Goal: Use online tool/utility: Utilize a website feature to perform a specific function

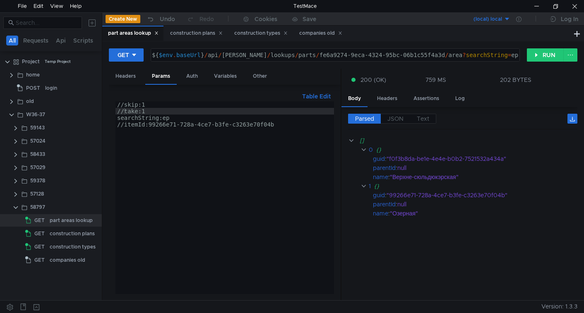
click at [210, 56] on div "${ $env . baseUrl } / api / wells / lookups / parts / fe6a9274-9eca-4324-95bc-0…" at bounding box center [334, 62] width 369 height 20
drag, startPoint x: 217, startPoint y: 57, endPoint x: 249, endPoint y: 53, distance: 32.1
click at [249, 53] on div "${ $env . baseUrl } / api / wells / lookups / parts / fe6a9274-9eca-4324-95bc-0…" at bounding box center [334, 62] width 369 height 20
paste textarea "v2"
type textarea "${$env.baseUrl}/api/v2/lookups/parts/fe6a9274-9eca-4324-95bc-06b1c55f4a3d/area?…"
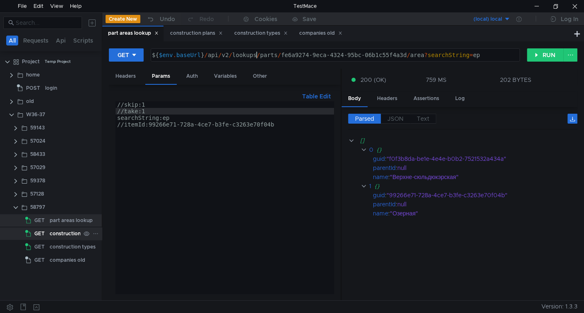
click at [60, 233] on div "construction plans" at bounding box center [72, 234] width 45 height 12
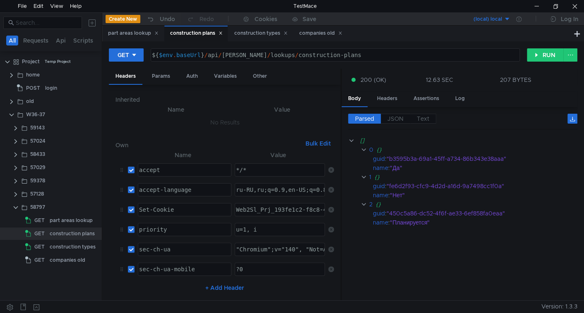
click at [209, 56] on div "${ $env . baseUrl } / api / wells / lookups / construction-plans" at bounding box center [334, 62] width 369 height 20
drag, startPoint x: 210, startPoint y: 56, endPoint x: 252, endPoint y: 53, distance: 42.7
click at [252, 53] on div "${ $env . baseUrl } / api / wells / lookups / construction-plans" at bounding box center [334, 62] width 369 height 20
paste textarea "v2"
type textarea "${$env.baseUrl}/api/v2/lookups/construction-plans"
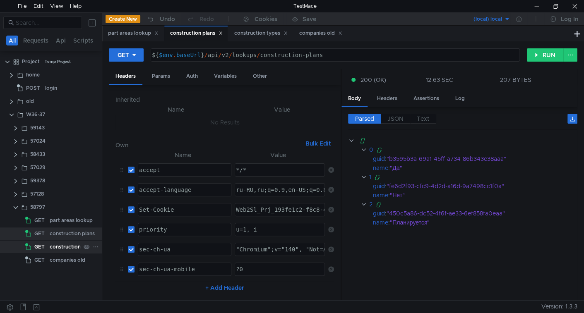
click at [54, 248] on div "construction types" at bounding box center [73, 247] width 46 height 12
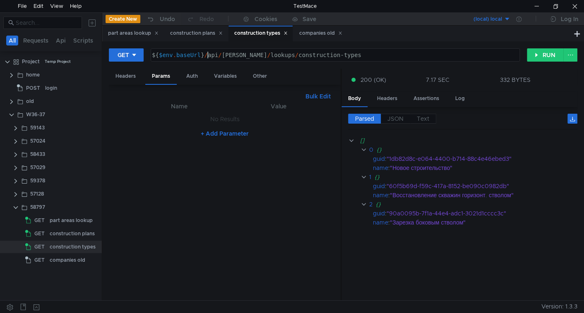
click at [208, 57] on div "${ $env . baseUrl } / api / wells / lookups / construction-types" at bounding box center [334, 62] width 369 height 20
drag, startPoint x: 208, startPoint y: 57, endPoint x: 251, endPoint y: 57, distance: 43.1
click at [251, 57] on div "${ $env . baseUrl } / api / wells / lookups / construction-types" at bounding box center [334, 62] width 369 height 20
paste textarea "v2"
type textarea "${$env.baseUrl}/api/v2/lookups/construction-types"
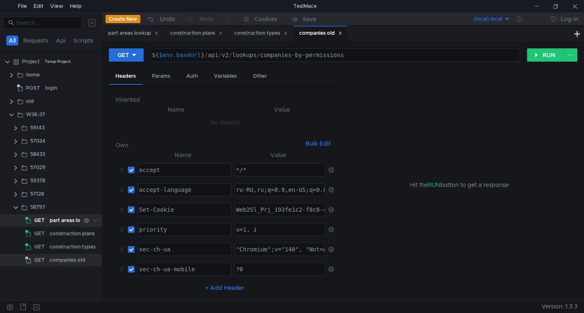
click at [59, 216] on div "part areas lookup" at bounding box center [71, 220] width 43 height 12
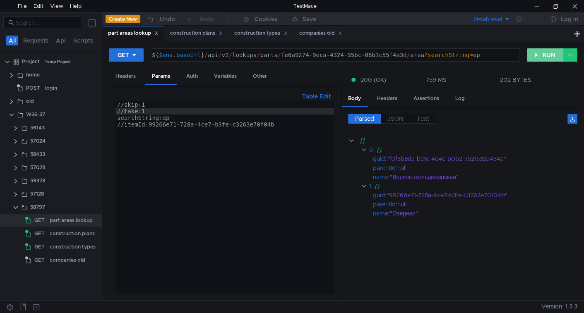
click at [545, 56] on button "RUN" at bounding box center [545, 54] width 37 height 13
click at [124, 111] on div "//skip:1 //take:1 searchString:ер //itemId:99266e71-728a-4ce7-b3fe-c3263e70f04b" at bounding box center [225, 204] width 219 height 206
type textarea "take:1"
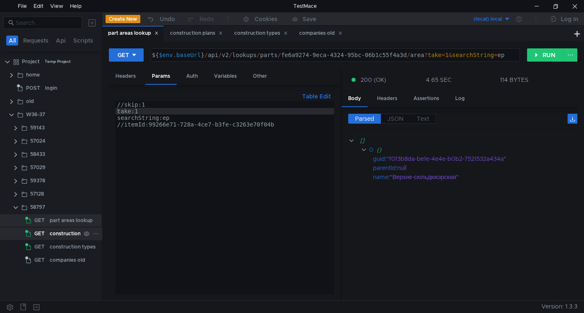
click at [70, 233] on div "construction plans" at bounding box center [72, 234] width 45 height 12
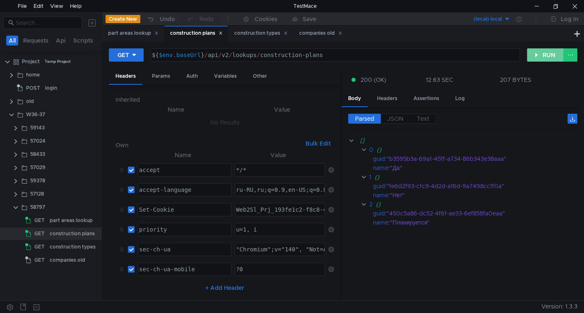
drag, startPoint x: 539, startPoint y: 56, endPoint x: 516, endPoint y: 80, distance: 33.1
click at [539, 56] on button "RUN" at bounding box center [545, 54] width 37 height 13
click at [63, 244] on div "construction types" at bounding box center [73, 247] width 46 height 12
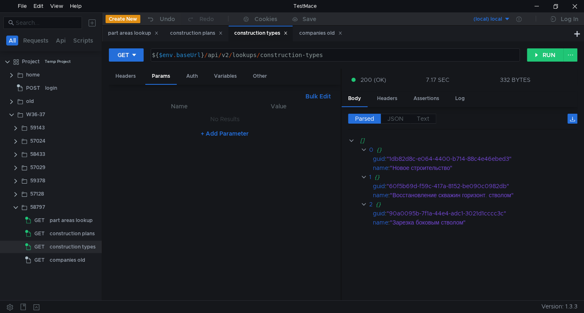
click at [538, 63] on div "GET ${$env.baseUrl}/api/v2/lookups/construction-types ${ $env . baseUrl } / api…" at bounding box center [343, 58] width 469 height 21
click at [536, 60] on button "RUN" at bounding box center [545, 54] width 37 height 13
click at [52, 258] on div "companies old" at bounding box center [68, 260] width 36 height 12
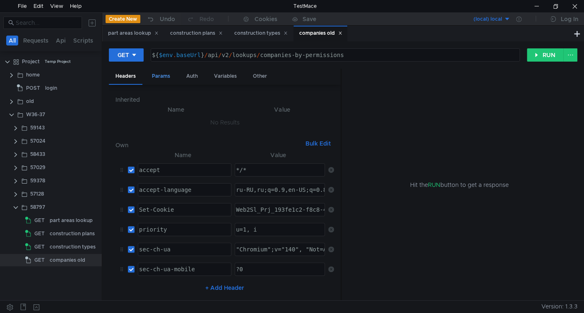
click at [155, 77] on div "Params" at bounding box center [160, 76] width 31 height 15
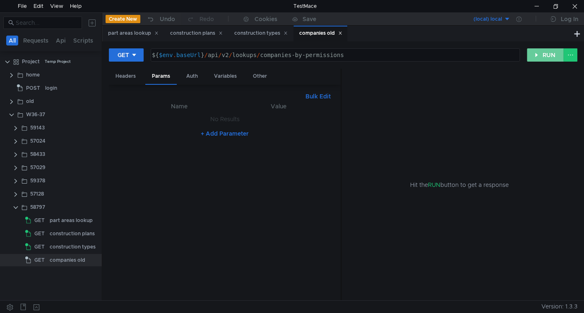
click at [534, 49] on button "RUN" at bounding box center [545, 54] width 37 height 13
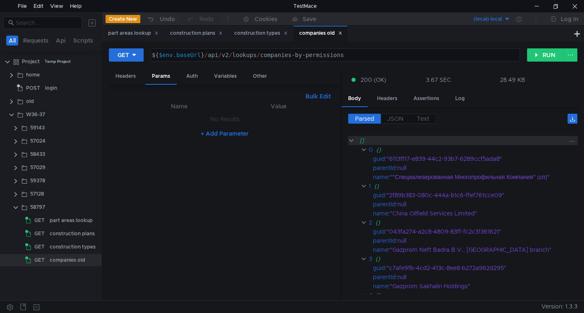
click at [352, 140] on clr-icon at bounding box center [351, 140] width 6 height 7
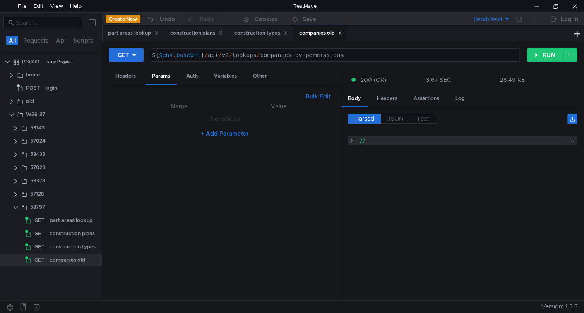
click at [352, 140] on clr-icon at bounding box center [351, 140] width 6 height 7
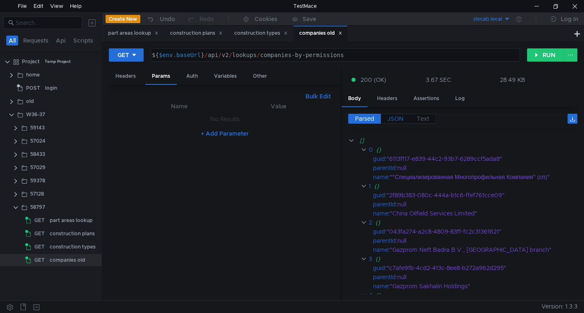
click at [390, 120] on span "JSON" at bounding box center [396, 118] width 16 height 7
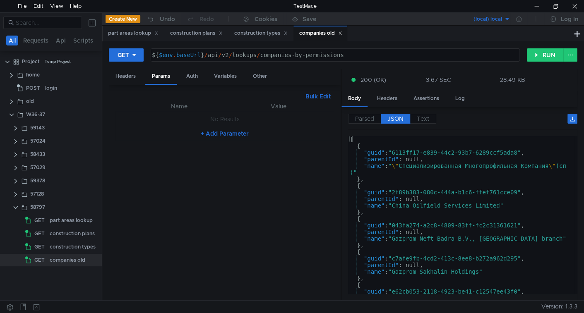
type textarea ""guid": "6113ff17-e839-44c2-93b7-6289ccf5ada8","
click at [371, 152] on div "[ { "guid" : "6113ff17-e839-44c2-93b7-6289ccf5ada8" , "parentId" : null, "name"…" at bounding box center [461, 220] width 227 height 169
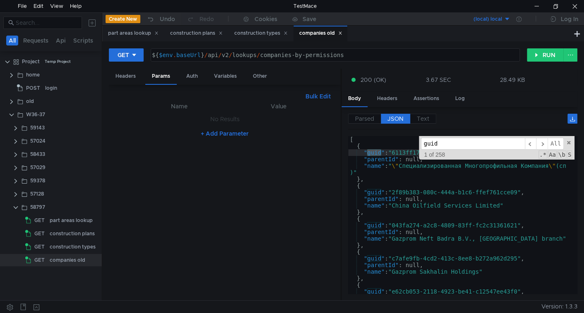
click at [502, 123] on div "Parsed JSON Text" at bounding box center [462, 122] width 229 height 16
click at [311, 98] on button "Bulk Edit" at bounding box center [318, 97] width 32 height 10
click at [171, 126] on div at bounding box center [225, 204] width 219 height 206
type textarea "skip:1"
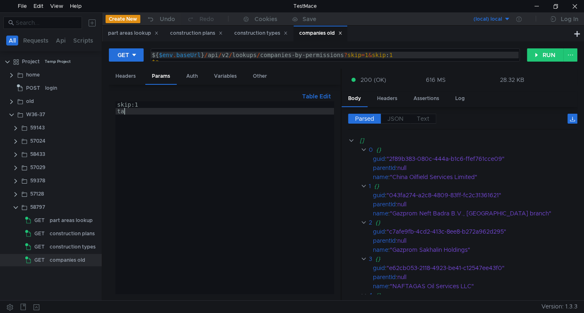
scroll to position [0, 0]
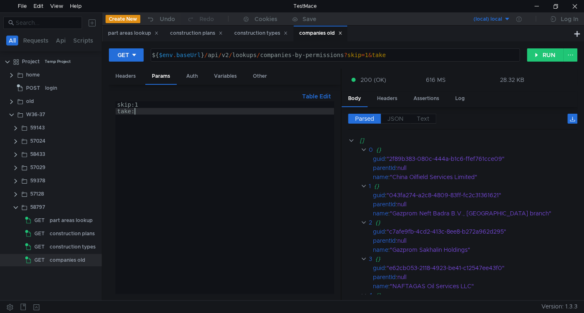
type textarea "take:1"
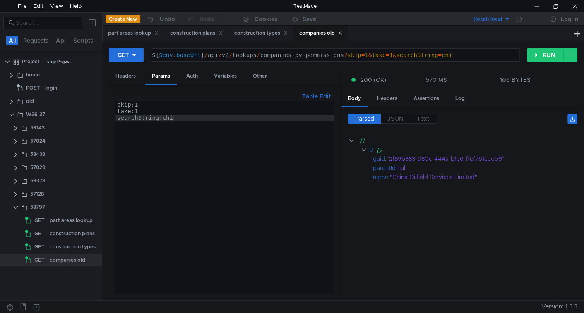
scroll to position [0, 3]
click at [117, 116] on div "skip:1 take:1 searchString:chi" at bounding box center [225, 204] width 219 height 206
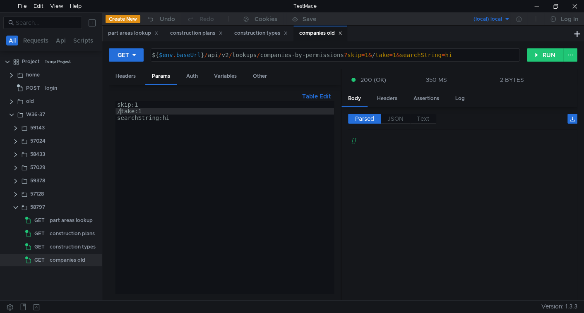
scroll to position [0, 0]
type textarea "//take:1"
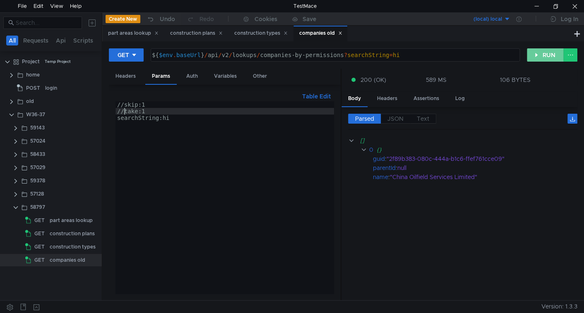
click at [541, 58] on button "RUN" at bounding box center [545, 54] width 37 height 13
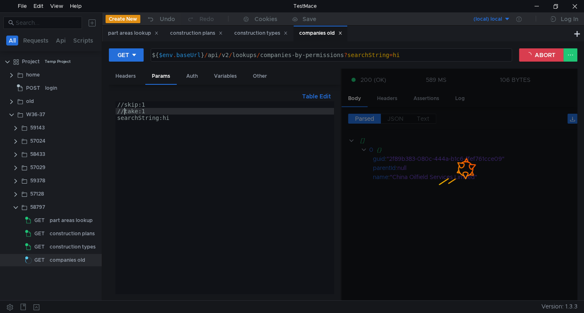
click at [123, 111] on div "//skip:1 //take:1 searchString:hi" at bounding box center [225, 204] width 219 height 206
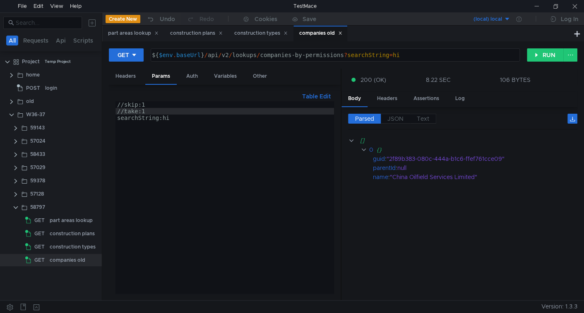
click at [125, 109] on div "//skip:1 //take:1 searchString:hi" at bounding box center [225, 204] width 219 height 206
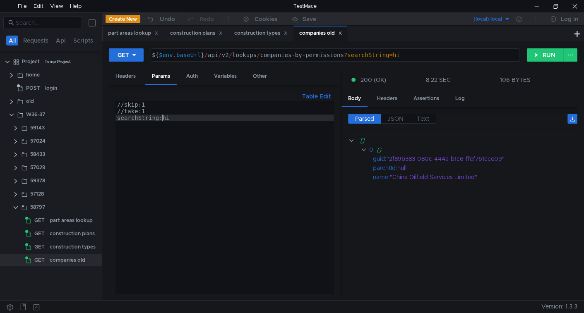
scroll to position [0, 3]
click at [197, 116] on div "//skip:1 //take:1 searchString:chi" at bounding box center [225, 204] width 219 height 206
type textarea "searchString:chi"
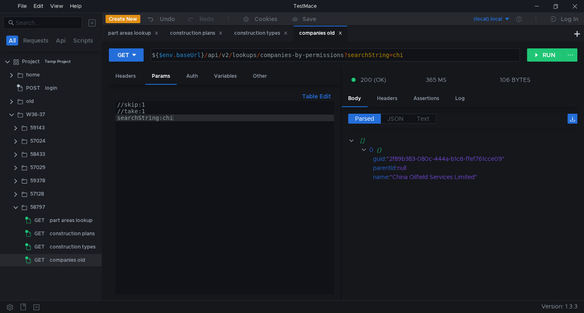
scroll to position [0, 3]
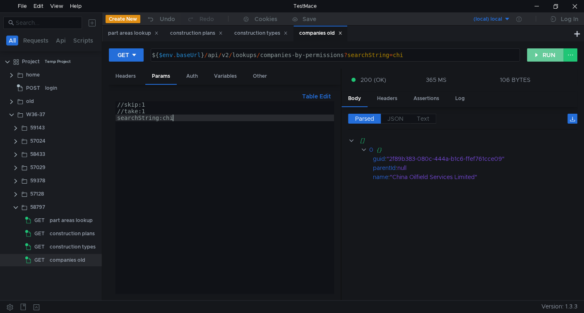
drag, startPoint x: 542, startPoint y: 51, endPoint x: 524, endPoint y: 77, distance: 31.0
click at [541, 51] on button "RUN" at bounding box center [545, 54] width 37 height 13
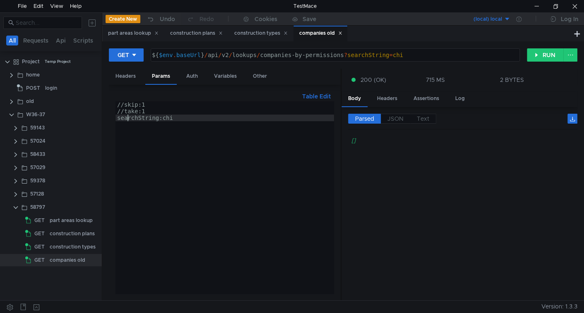
click at [129, 120] on div "//skip:1 //take:1 searchString:chi" at bounding box center [225, 204] width 219 height 206
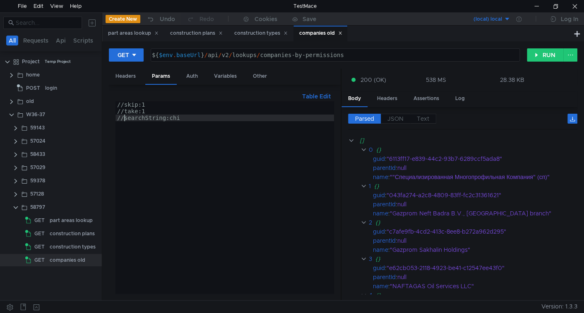
type textarea "//searchString:chi"
click at [66, 261] on div "companies old" at bounding box center [68, 260] width 36 height 12
click at [75, 273] on div "companies old Copy" at bounding box center [75, 273] width 50 height 12
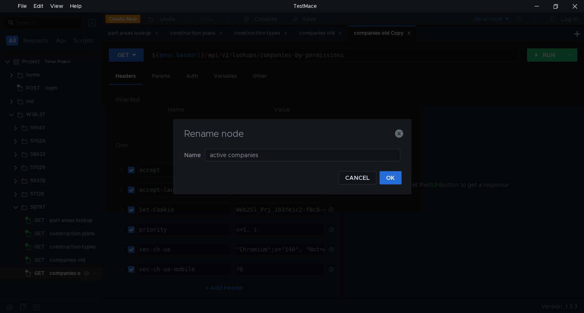
type input "active companies"
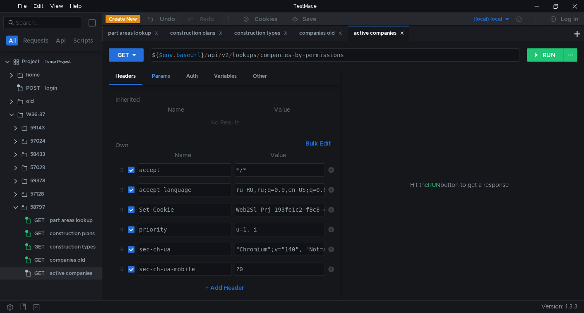
click at [168, 76] on div "Params" at bounding box center [160, 76] width 31 height 15
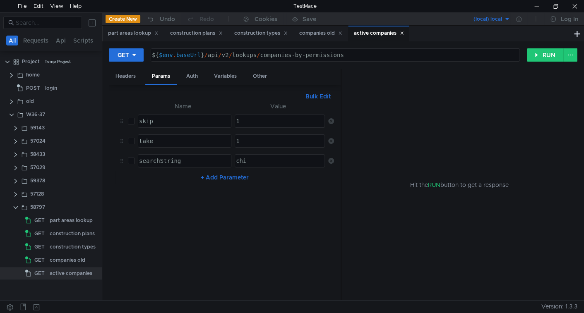
click at [314, 96] on button "Bulk Edit" at bounding box center [318, 97] width 32 height 10
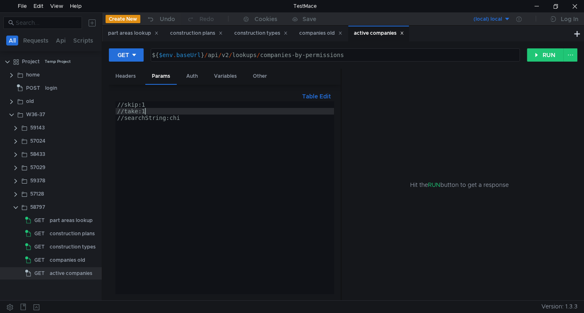
click at [191, 114] on div "//skip:1 //take:1 //searchString:chi" at bounding box center [225, 204] width 219 height 206
type textarea "//searchString:chi"
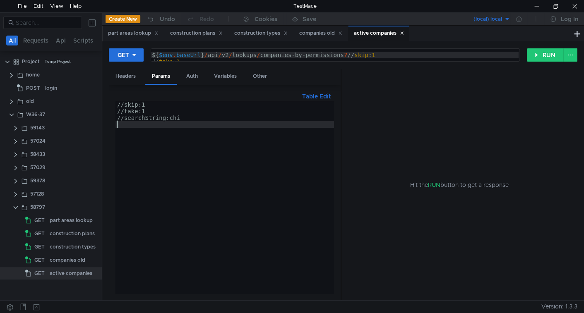
paste textarea "selectedCompanyIds"
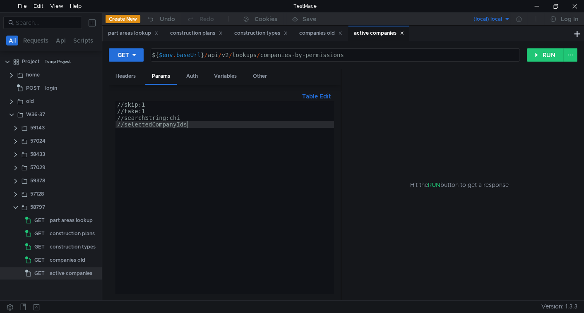
scroll to position [0, 5]
type textarea "//selectedCompanyIds:"
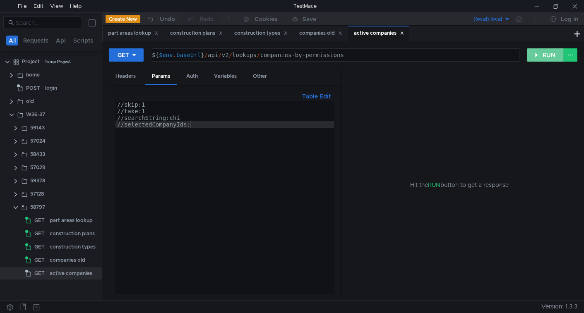
click at [533, 53] on button "RUN" at bounding box center [545, 54] width 37 height 13
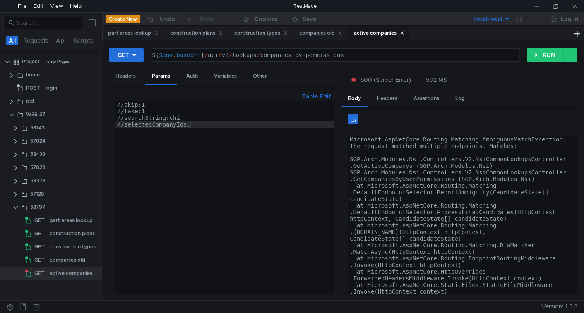
drag, startPoint x: 278, startPoint y: 56, endPoint x: 299, endPoint y: 56, distance: 21.1
click at [278, 56] on div "${ $env . baseUrl } / api / v2 / lookups / companies-by-permissions" at bounding box center [334, 62] width 369 height 20
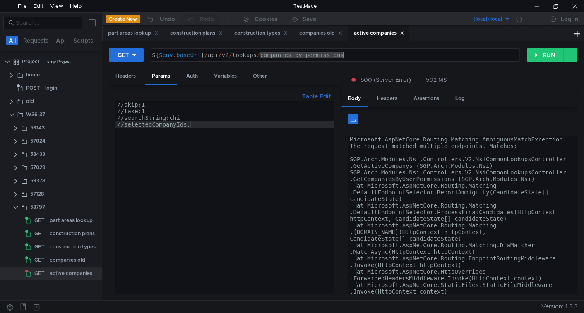
drag, startPoint x: 299, startPoint y: 56, endPoint x: 327, endPoint y: 55, distance: 27.7
click at [327, 55] on div "${ $env . baseUrl } / api / v2 / lookups / companies-by-permissions" at bounding box center [334, 62] width 369 height 20
paste textarea "active-companie"
type textarea "${$env.baseUrl}/api/v2/lookups/active-companies"
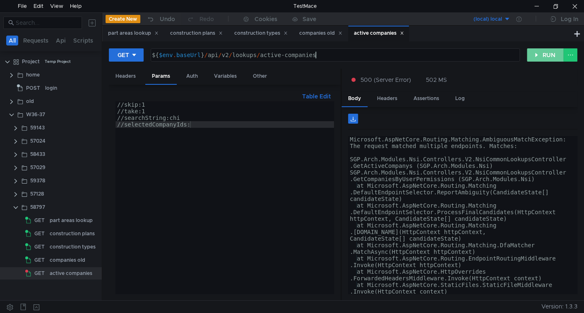
click at [549, 51] on button "RUN" at bounding box center [545, 54] width 37 height 13
click at [543, 53] on button "RUN" at bounding box center [545, 54] width 37 height 13
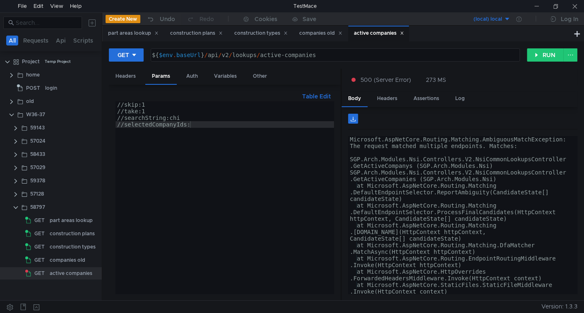
scroll to position [0, 5]
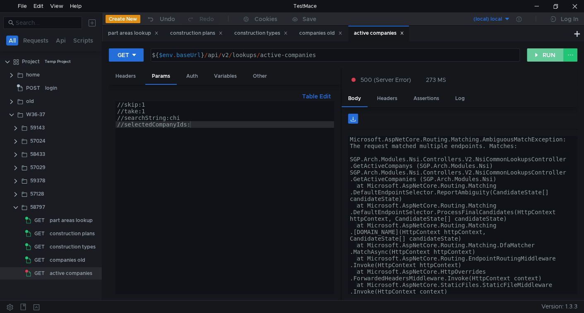
drag, startPoint x: 545, startPoint y: 51, endPoint x: 537, endPoint y: 60, distance: 11.1
click at [545, 51] on button "RUN" at bounding box center [545, 54] width 37 height 13
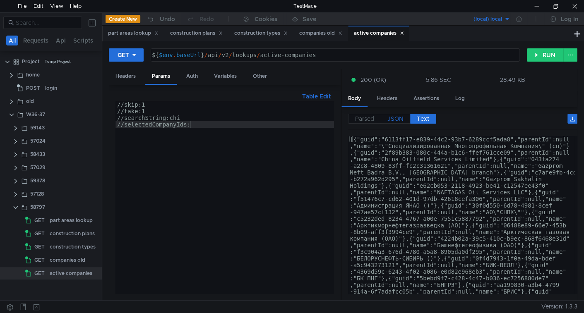
click at [393, 116] on span "JSON" at bounding box center [396, 118] width 16 height 7
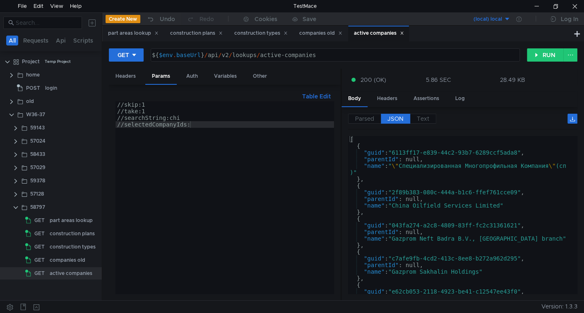
type textarea ""guid": "6113ff17-e839-44c2-93b7-6289ccf5ada8","
click at [374, 154] on div "[ { "guid" : "6113ff17-e839-44c2-93b7-6289ccf5ada8" , "parentId" : null, "name"…" at bounding box center [461, 221] width 227 height 171
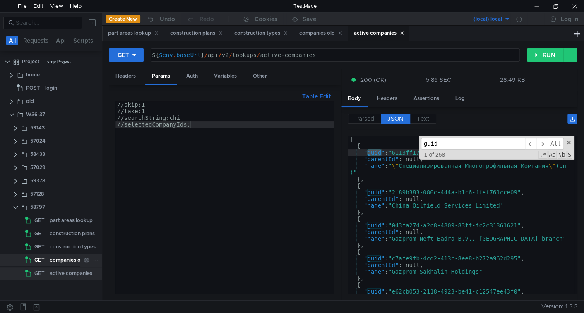
click at [58, 257] on div "companies old" at bounding box center [68, 260] width 36 height 12
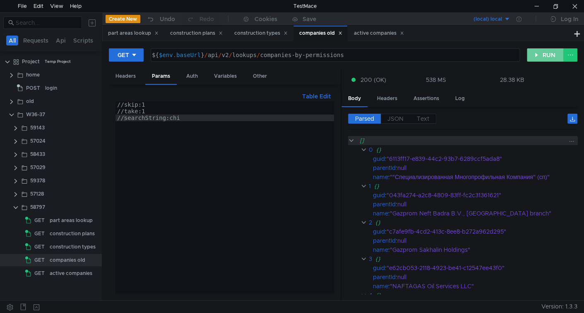
drag, startPoint x: 540, startPoint y: 54, endPoint x: 465, endPoint y: 142, distance: 115.7
click at [540, 54] on button "RUN" at bounding box center [545, 54] width 37 height 13
click at [396, 119] on span "JSON" at bounding box center [396, 118] width 16 height 7
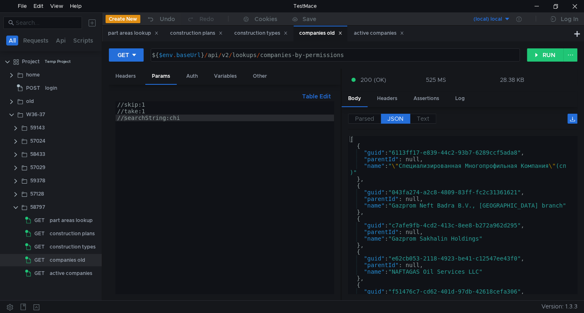
type textarea ""guid": "6113ff17-e839-44c2-93b7-6289ccf5ada8","
click at [374, 153] on div "[ { "guid" : "6113ff17-e839-44c2-93b7-6289ccf5ada8" , "parentId" : null, "name"…" at bounding box center [461, 220] width 227 height 169
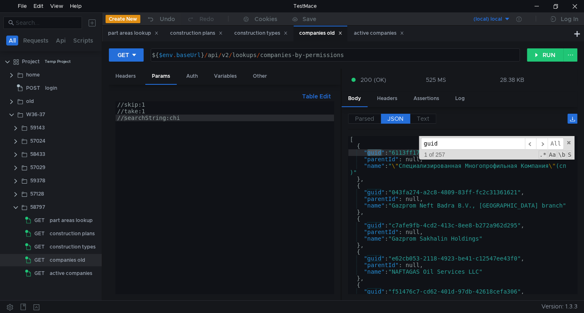
drag, startPoint x: 56, startPoint y: 275, endPoint x: 80, endPoint y: 281, distance: 24.7
click at [56, 275] on div "active companies" at bounding box center [71, 273] width 43 height 12
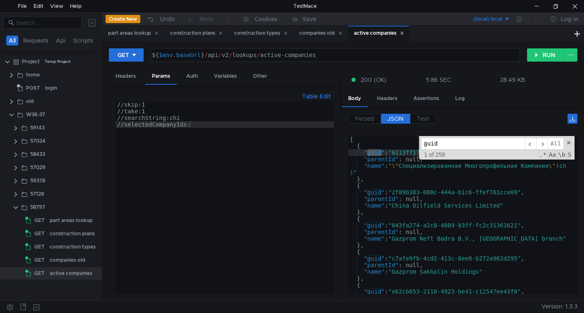
type textarea ""guid": "2f89b383-080c-444a-b1c6-ffef761cce09","
click at [405, 189] on div "[ { "guid" : "6113ff17-e839-44c2-93b7-6289ccf5ada8" , "parentId" : null, "name"…" at bounding box center [461, 221] width 227 height 171
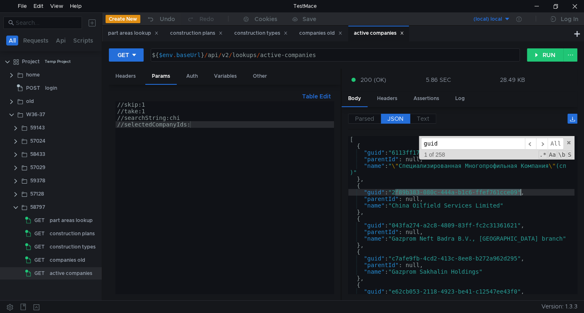
drag, startPoint x: 405, startPoint y: 189, endPoint x: 502, endPoint y: 190, distance: 96.9
click at [502, 190] on div "[ { "guid" : "6113ff17-e839-44c2-93b7-6289ccf5ada8" , "parentId" : null, "name"…" at bounding box center [461, 221] width 227 height 171
click at [123, 125] on div "//skip:1 //take:1 //searchString:chi //selectedCompanyIds:" at bounding box center [225, 204] width 219 height 206
paste textarea "2f89b383-080c-444a-b1c6-ffef761cce09"
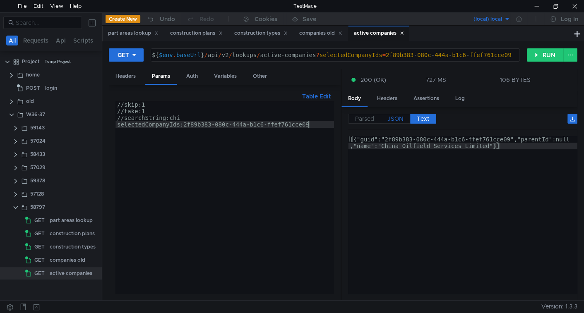
click at [402, 118] on span "JSON" at bounding box center [396, 118] width 16 height 7
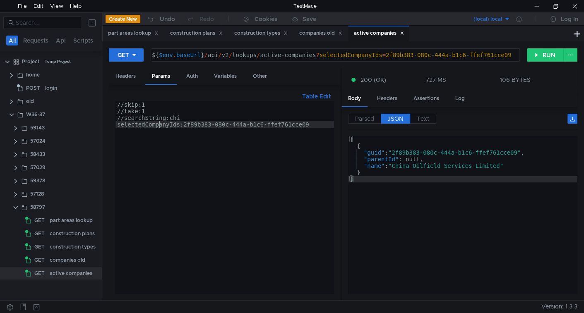
click at [159, 124] on div "//skip:1 //take:1 //searchString:chi selectedCompanyIds:2f89b383-080c-444a-b1c6…" at bounding box center [225, 204] width 219 height 206
type textarea "//selectedCompanyIds:2f89b383-080c-444a-b1c6-ffef761cce09"
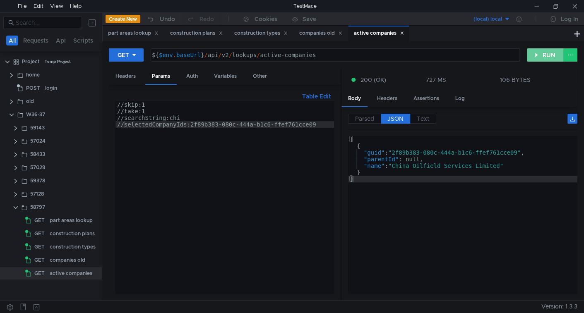
click at [537, 57] on button "RUN" at bounding box center [545, 54] width 37 height 13
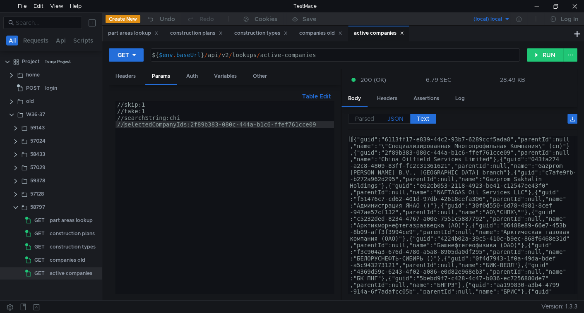
click at [403, 118] on label "JSON" at bounding box center [395, 119] width 29 height 10
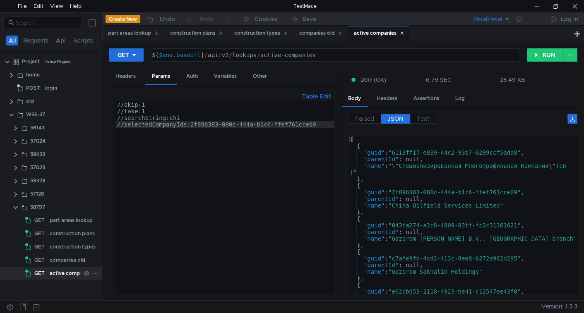
click at [60, 274] on div "active companies" at bounding box center [71, 273] width 43 height 12
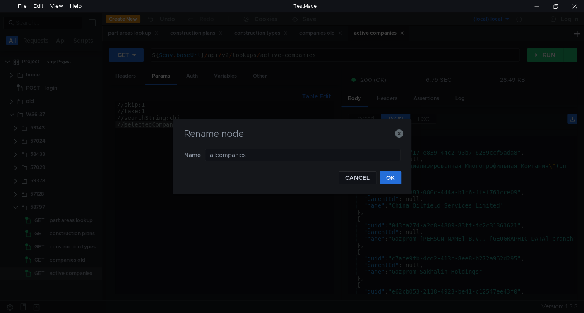
type input "all companies"
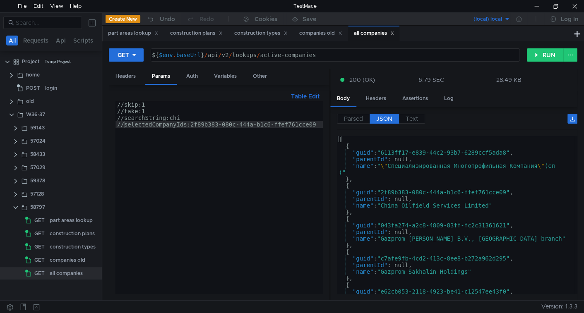
drag, startPoint x: 340, startPoint y: 185, endPoint x: 329, endPoint y: 185, distance: 11.2
click at [330, 185] on div at bounding box center [330, 185] width 1 height 233
drag, startPoint x: 415, startPoint y: 116, endPoint x: 407, endPoint y: 117, distance: 8.9
click at [416, 116] on span "Text" at bounding box center [412, 118] width 12 height 7
click at [396, 116] on label "JSON" at bounding box center [384, 119] width 29 height 10
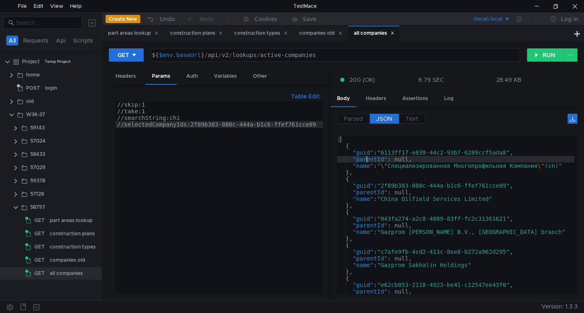
click at [367, 156] on div "[ { "guid" : "6113ff17-e839-44c2-93b7-6289ccf5ada8" , "parentId" : null, "name"…" at bounding box center [456, 220] width 238 height 169
click at [363, 150] on div "[ { "guid" : "6113ff17-e839-44c2-93b7-6289ccf5ada8" , "parentId" : null, "name"…" at bounding box center [456, 221] width 238 height 171
type textarea ""guid": "6113ff17-e839-44c2-93b7-6289ccf5ada8","
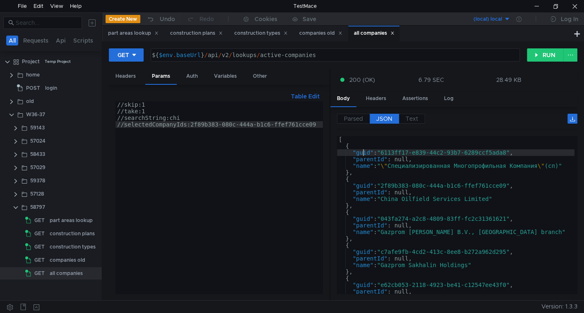
click at [363, 150] on div "[ { "guid" : "6113ff17-e839-44c2-93b7-6289ccf5ada8" , "parentId" : null, "name"…" at bounding box center [456, 221] width 238 height 171
click at [72, 255] on div "companies old" at bounding box center [68, 260] width 36 height 12
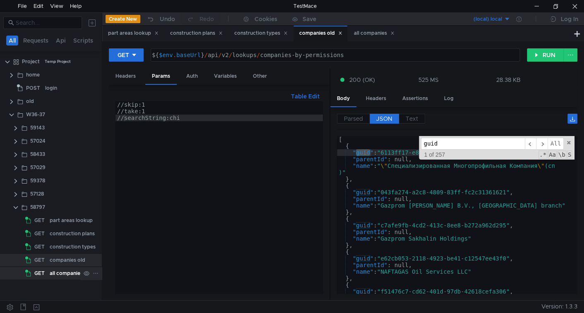
click at [53, 272] on div "all companies" at bounding box center [66, 273] width 33 height 12
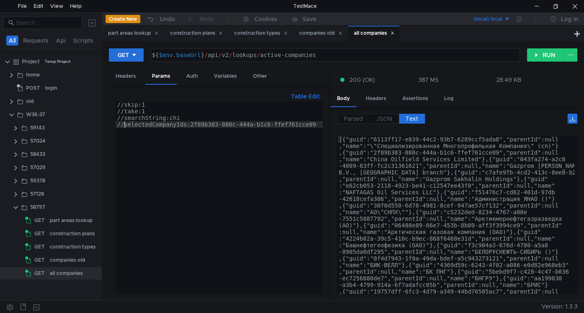
click at [125, 124] on div "//skip:1 //take:1 //searchString:chi //selectedCompanyIds:2f89b383-080c-444a-b1…" at bounding box center [219, 204] width 207 height 206
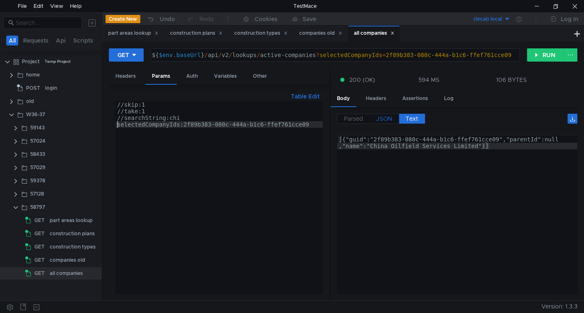
click at [385, 118] on span "JSON" at bounding box center [384, 118] width 16 height 7
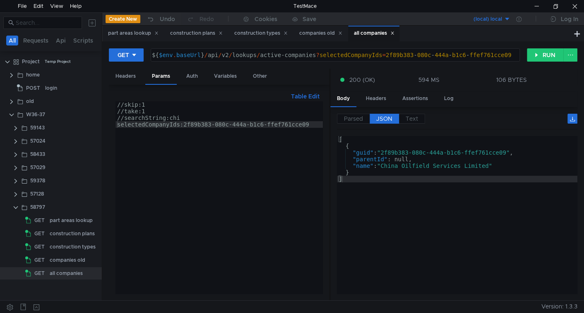
click at [139, 116] on div "//skip:1 //take:1 //searchString:chi selectedCompanyIds:2f89b383-080c-444a-b1c6…" at bounding box center [219, 204] width 207 height 206
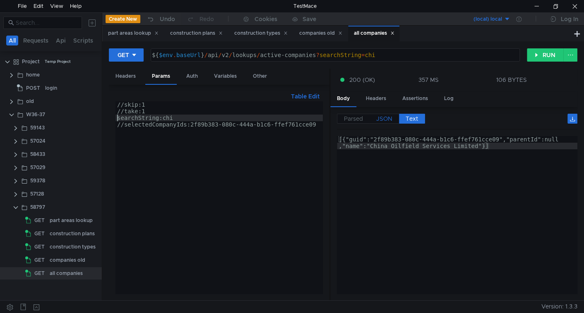
click at [379, 115] on span "JSON" at bounding box center [384, 118] width 16 height 7
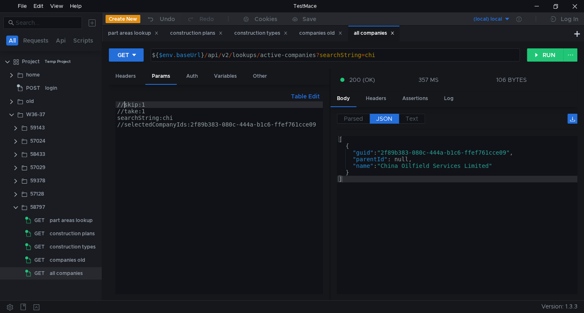
click at [125, 107] on div "//skip:1 //take:1 searchString:chi //selectedCompanyIds:2f89b383-080c-444a-b1c6…" at bounding box center [219, 204] width 207 height 206
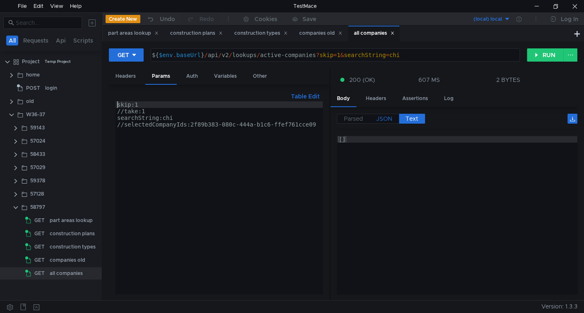
click at [378, 118] on span "JSON" at bounding box center [384, 118] width 16 height 7
click at [133, 108] on div "skip:1 //take:1 searchString:chi //selectedCompanyIds:2f89b383-080c-444a-b1c6-f…" at bounding box center [219, 204] width 207 height 206
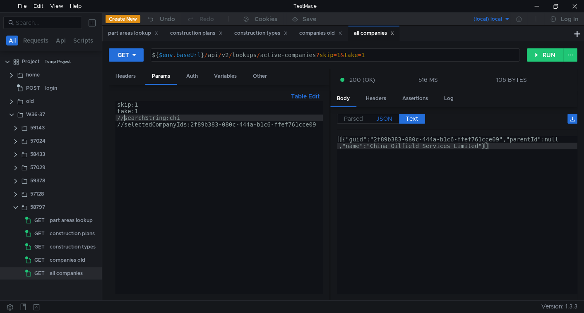
click at [386, 113] on div "Parsed JSON Text [] 0 {} guid : "2f89b383-080c-444a-b1c6-ffef761cce09" parentId…" at bounding box center [453, 204] width 247 height 194
click at [383, 121] on span "JSON" at bounding box center [384, 118] width 16 height 7
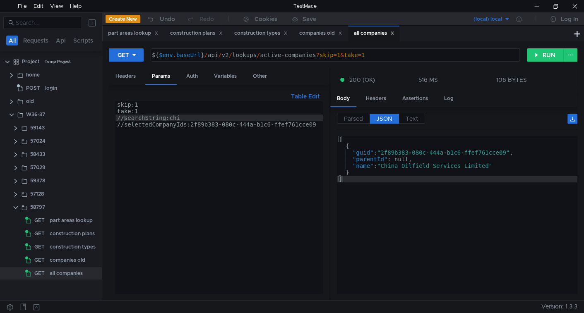
click at [158, 111] on div "skip:1 take:1 //searchString:chi //selectedCompanyIds:2f89b383-080c-444a-b1c6-f…" at bounding box center [219, 204] width 207 height 206
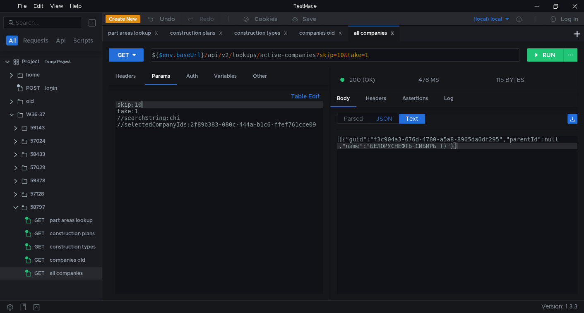
type textarea "skip:10"
drag, startPoint x: 384, startPoint y: 118, endPoint x: 376, endPoint y: 133, distance: 15.9
click at [384, 118] on span "JSON" at bounding box center [384, 118] width 16 height 7
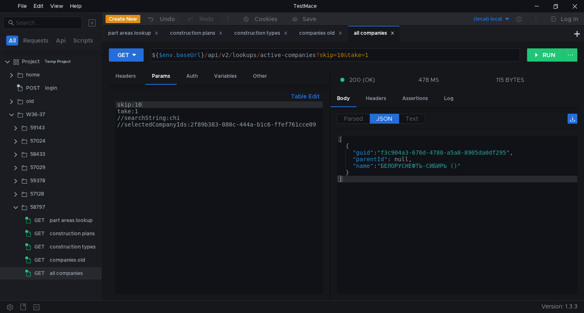
type textarea ""name": "БЕЛОРУСНЕФТЬ-СИБИРЬ ()""
click at [390, 164] on div "[ { "guid" : "f3c904a3-676d-4780-a5a8-8905da0df295" , "parentId" : null, "name"…" at bounding box center [457, 221] width 241 height 171
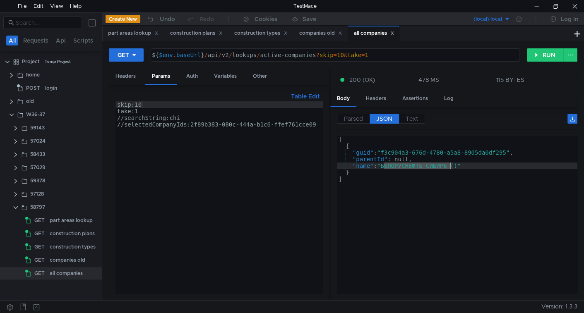
drag, startPoint x: 390, startPoint y: 164, endPoint x: 439, endPoint y: 164, distance: 48.5
click at [439, 164] on div "[ { "guid" : "f3c904a3-676d-4780-a5a8-8905da0df295" , "parentId" : null, "name"…" at bounding box center [457, 221] width 241 height 171
click at [165, 105] on div "skip:10 take:1 //searchString:chi //selectedCompanyIds:2f89b383-080c-444a-b1c6-…" at bounding box center [219, 204] width 207 height 206
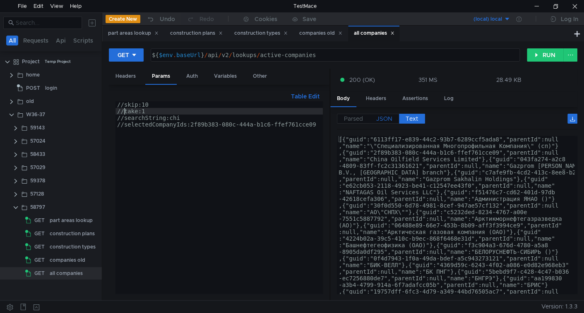
type textarea "//take:1"
click at [386, 119] on span "JSON" at bounding box center [384, 118] width 16 height 7
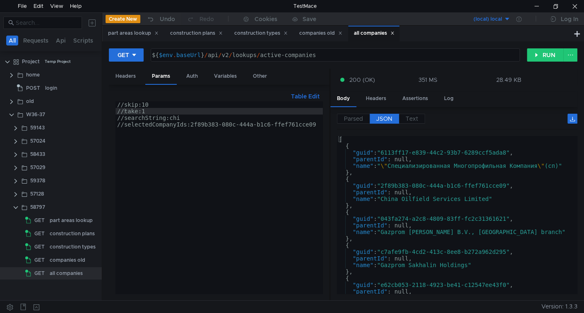
type textarea "{"
click at [421, 176] on div "[ { "guid" : "6113ff17-e839-44c2-93b7-6289ccf5ada8" , "parentId" : null, "name"…" at bounding box center [456, 220] width 238 height 169
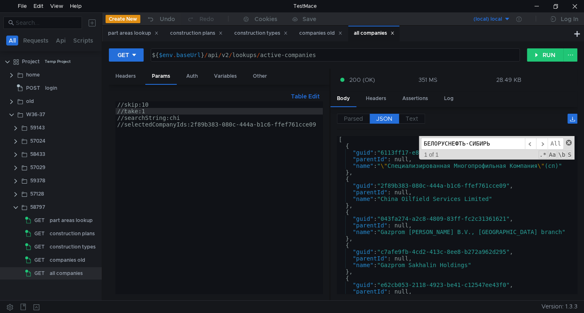
type input "БЕЛОРУСНЕФТЬ-СИБИРЬ"
click at [567, 142] on span at bounding box center [569, 143] width 6 height 6
type textarea ""name": "БЕЛОРУСНЕФТЬ-СИБИРЬ ()""
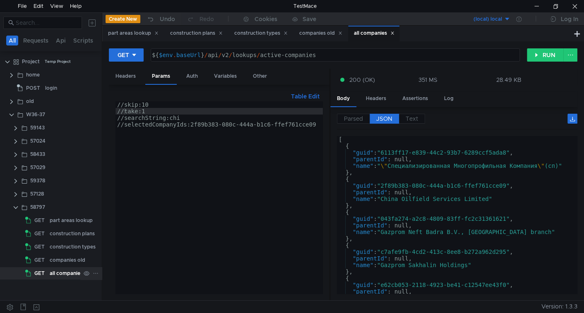
click at [55, 273] on div "all companies" at bounding box center [66, 273] width 33 height 12
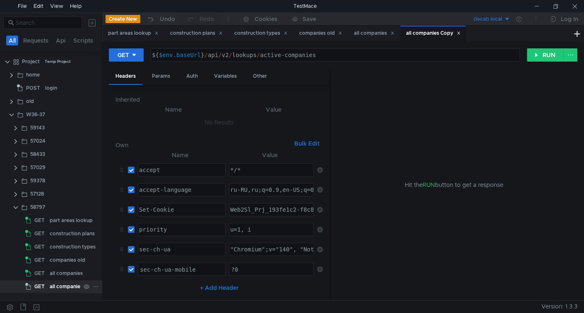
click at [55, 288] on div "all companies Copy" at bounding box center [73, 287] width 47 height 12
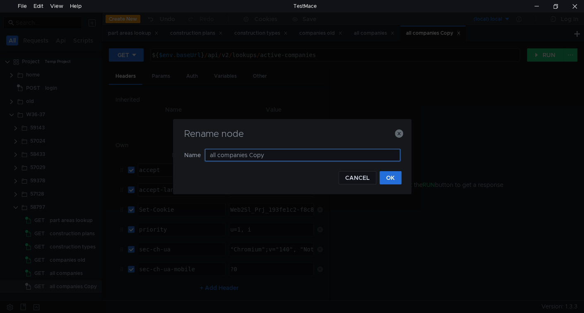
paste input "well-axis-types"
type input "well-axis-types"
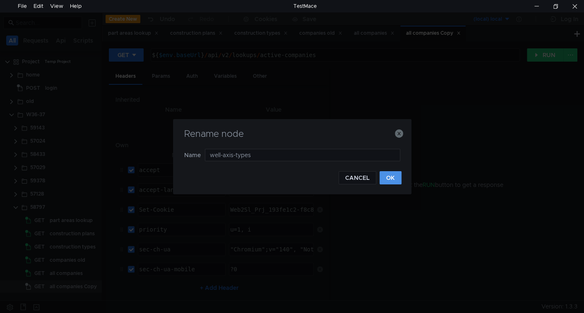
click at [385, 177] on button "OK" at bounding box center [391, 177] width 22 height 13
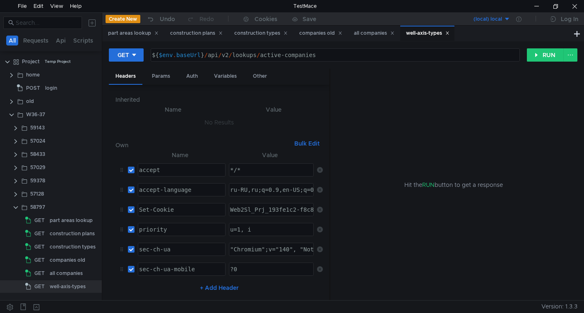
click at [270, 59] on div "${ $env . baseUrl } / api / v2 / lookups / active-companies" at bounding box center [334, 62] width 369 height 20
click at [299, 59] on div "${ $env . baseUrl } / api / v2 / lookups / active-companies" at bounding box center [334, 62] width 369 height 20
paste textarea "well-axis-typ"
type textarea "${$env.baseUrl}/api/v2/lookups/well-axis-types"
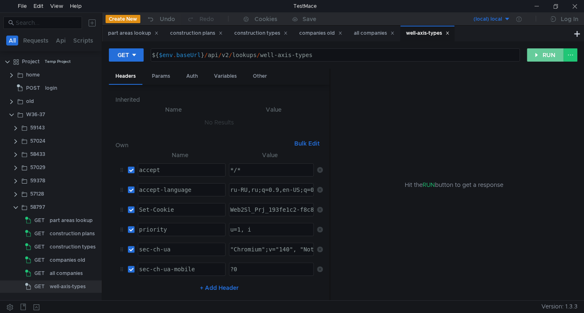
click at [536, 57] on button "RUN" at bounding box center [545, 54] width 37 height 13
